Goal: Task Accomplishment & Management: Manage account settings

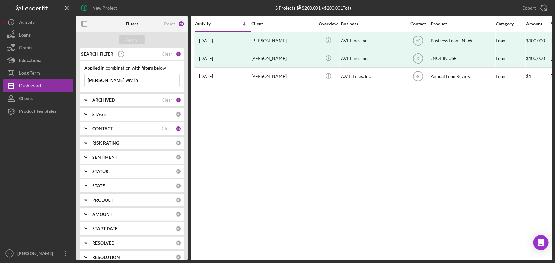
click at [131, 84] on input "[PERSON_NAME] vavilin" at bounding box center [132, 80] width 95 height 13
drag, startPoint x: 133, startPoint y: 83, endPoint x: 85, endPoint y: 76, distance: 47.9
click at [85, 76] on input "[PERSON_NAME] vavilin" at bounding box center [132, 80] width 95 height 13
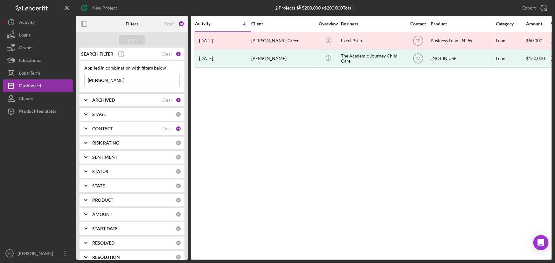
click at [129, 76] on input "[PERSON_NAME]" at bounding box center [132, 80] width 95 height 13
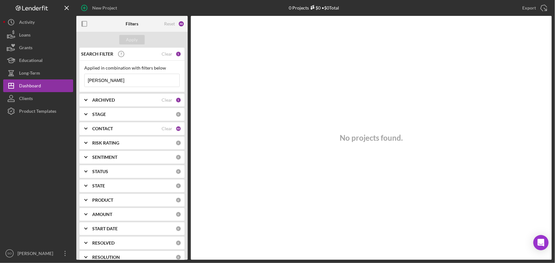
type input "[PERSON_NAME]"
click at [123, 125] on div "CONTACT Clear 46" at bounding box center [136, 128] width 89 height 13
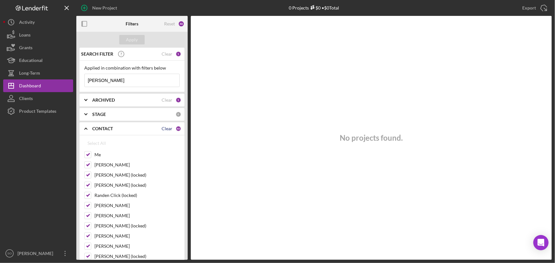
click at [162, 128] on div "Clear" at bounding box center [167, 128] width 11 height 5
checkbox input "false"
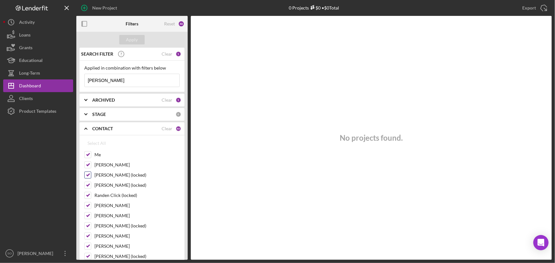
checkbox input "false"
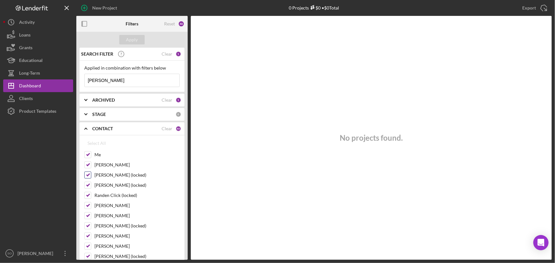
checkbox input "false"
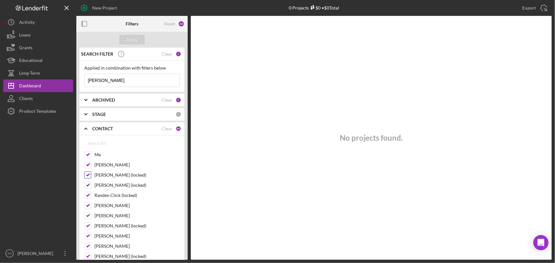
checkbox input "false"
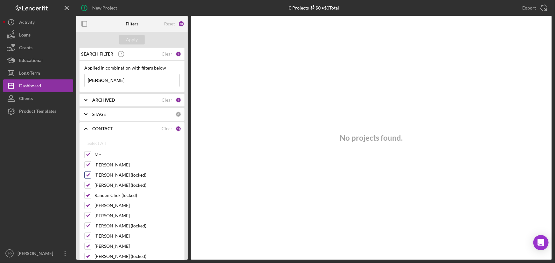
checkbox input "false"
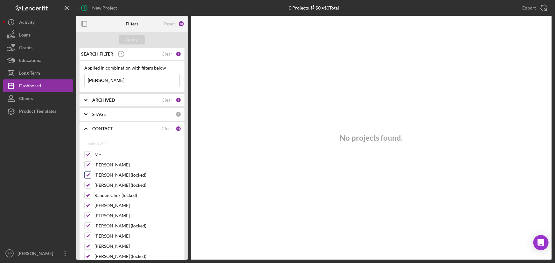
checkbox input "false"
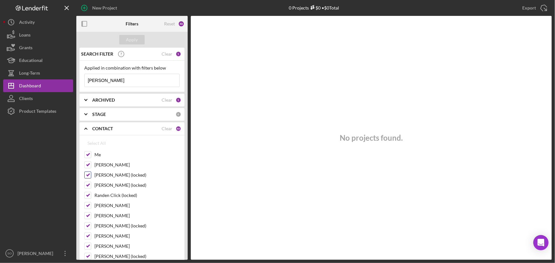
checkbox input "false"
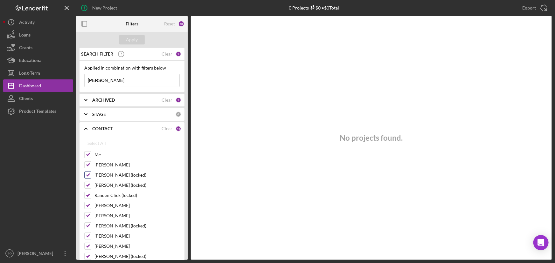
checkbox input "false"
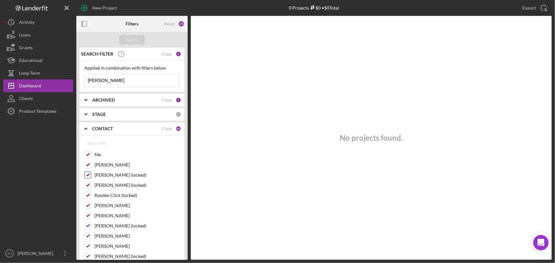
checkbox input "false"
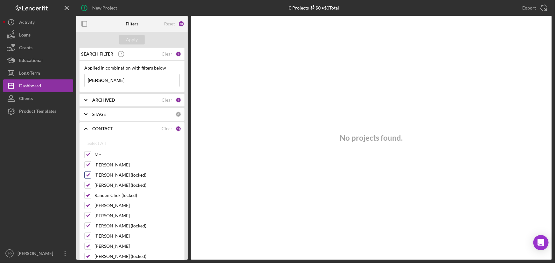
checkbox input "false"
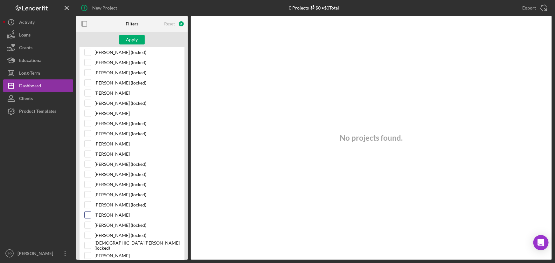
scroll to position [405, 0]
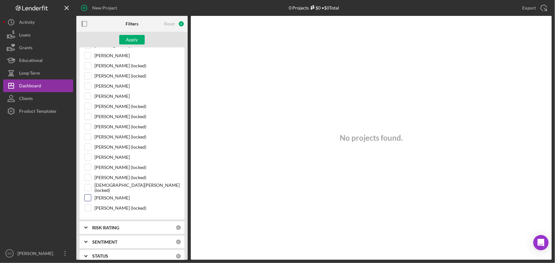
click at [86, 197] on input "[PERSON_NAME]" at bounding box center [88, 198] width 6 height 6
checkbox input "true"
click at [129, 39] on div "Apply" at bounding box center [132, 40] width 12 height 10
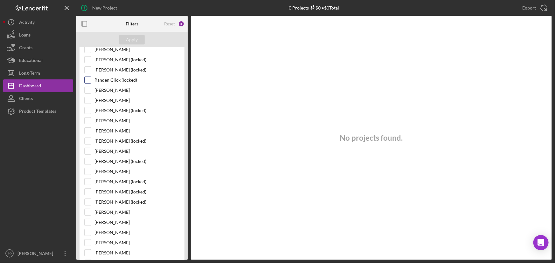
scroll to position [0, 0]
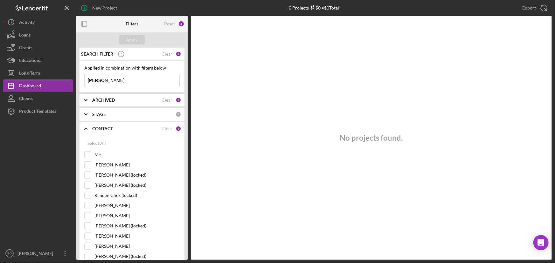
click at [142, 76] on input "[PERSON_NAME]" at bounding box center [132, 80] width 95 height 13
click at [139, 86] on input "tere" at bounding box center [132, 80] width 95 height 13
click at [133, 80] on input "tere" at bounding box center [132, 80] width 95 height 13
click at [119, 80] on input "tere" at bounding box center [132, 80] width 95 height 13
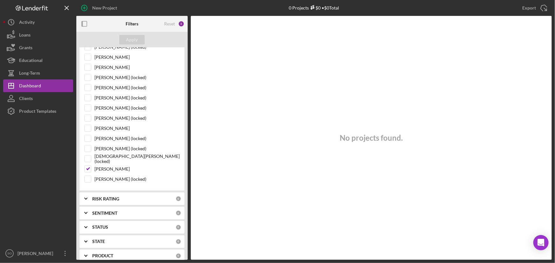
scroll to position [520, 0]
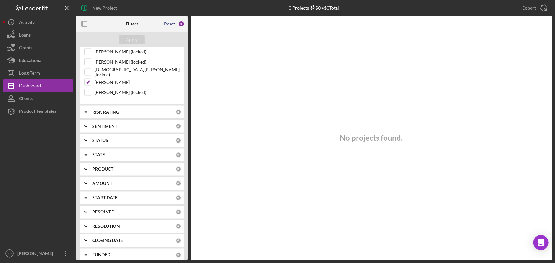
type input "[PERSON_NAME]"
click at [169, 24] on div "Reset" at bounding box center [169, 23] width 11 height 5
checkbox input "true"
click at [89, 80] on input "[PERSON_NAME]" at bounding box center [88, 82] width 6 height 6
checkbox input "true"
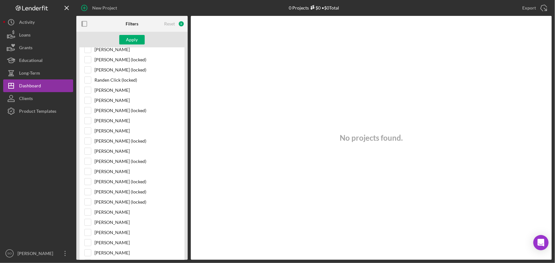
scroll to position [0, 0]
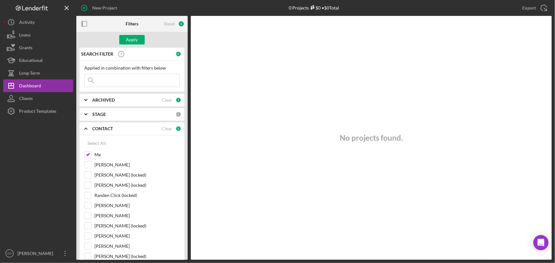
click at [116, 79] on input at bounding box center [132, 80] width 95 height 13
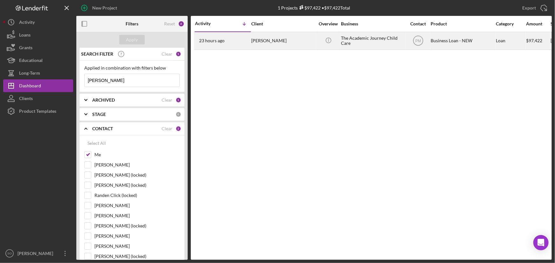
type input "[PERSON_NAME]"
click at [295, 43] on div "[PERSON_NAME]" at bounding box center [283, 40] width 64 height 17
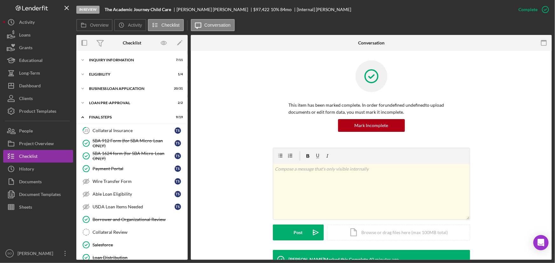
scroll to position [125, 0]
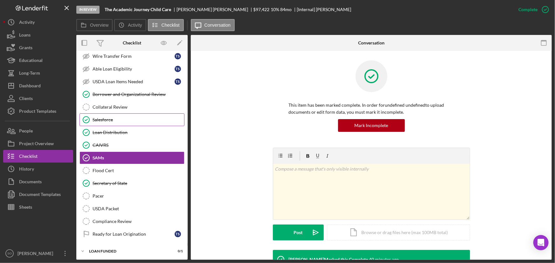
drag, startPoint x: 120, startPoint y: 110, endPoint x: 139, endPoint y: 114, distance: 19.8
click at [120, 110] on link "Collateral Review Collateral Review" at bounding box center [132, 107] width 105 height 13
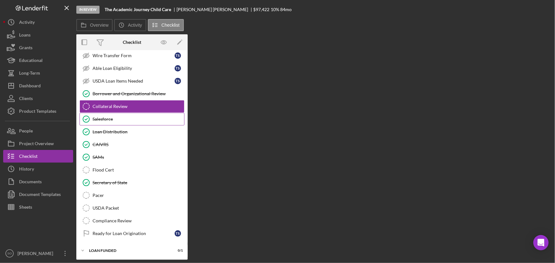
scroll to position [125, 0]
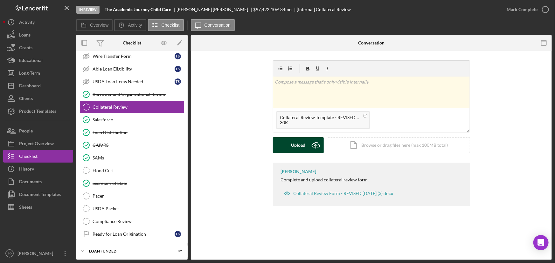
click at [311, 142] on icon "Icon/Upload" at bounding box center [316, 145] width 16 height 16
